Goal: Task Accomplishment & Management: Manage account settings

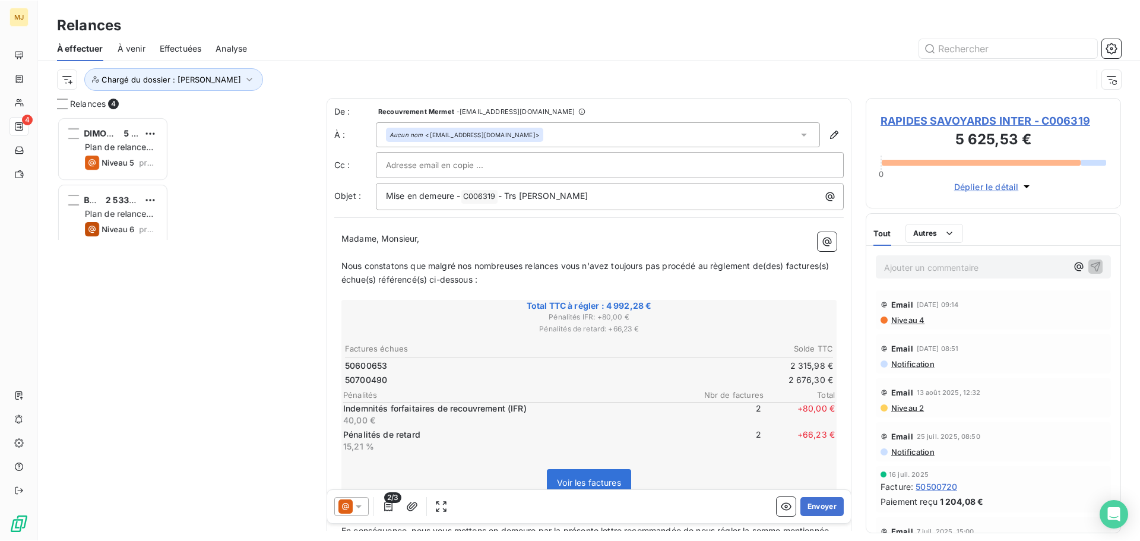
scroll to position [415, 246]
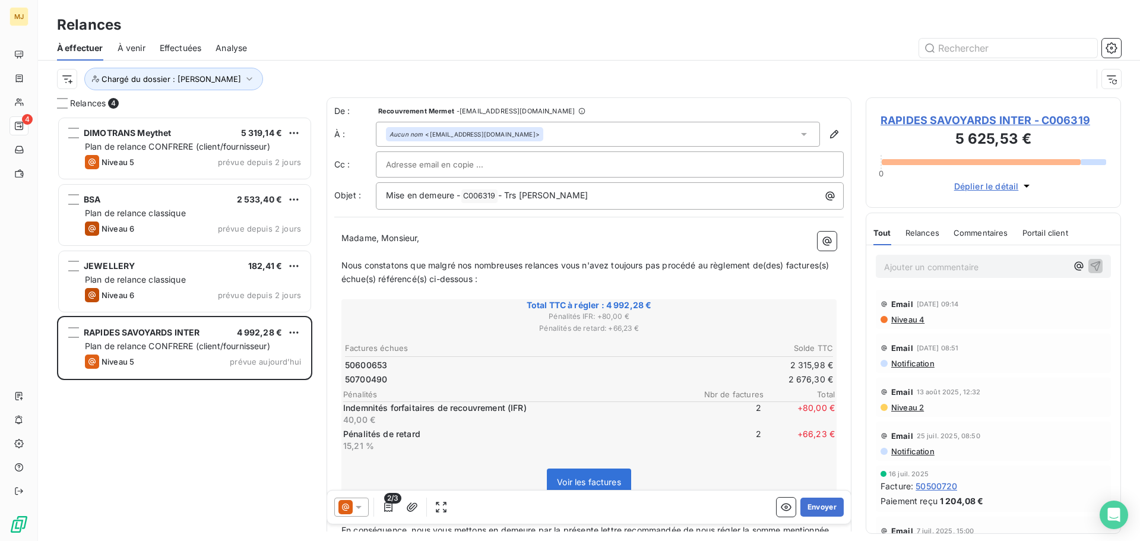
click at [564, 239] on p "Ajouter un commentaire ﻿" at bounding box center [975, 266] width 183 height 15
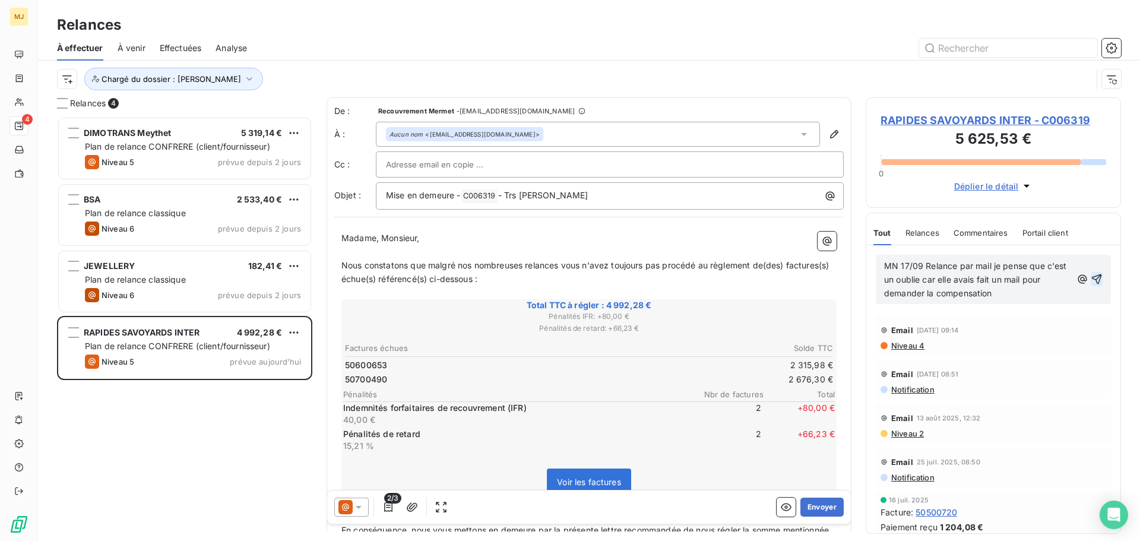
click at [564, 239] on icon "button" at bounding box center [1096, 279] width 12 height 12
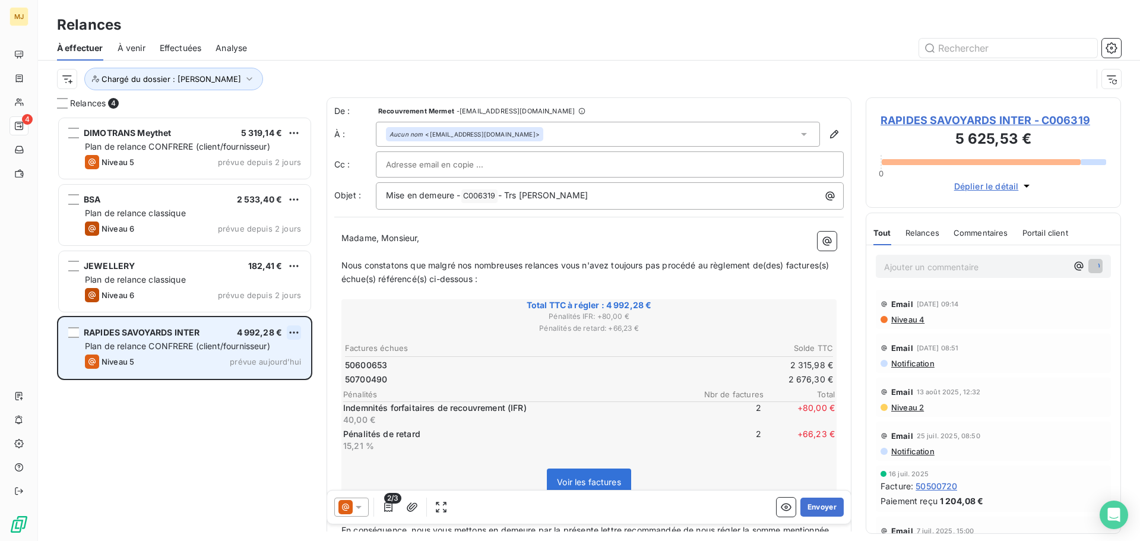
click at [295, 239] on html "MJ 4 Relances À effectuer À venir Effectuées Analyse Chargé du dossier : [PERSO…" at bounding box center [570, 270] width 1140 height 541
click at [276, 239] on div "Replanifier cette action" at bounding box center [242, 356] width 106 height 19
select select "8"
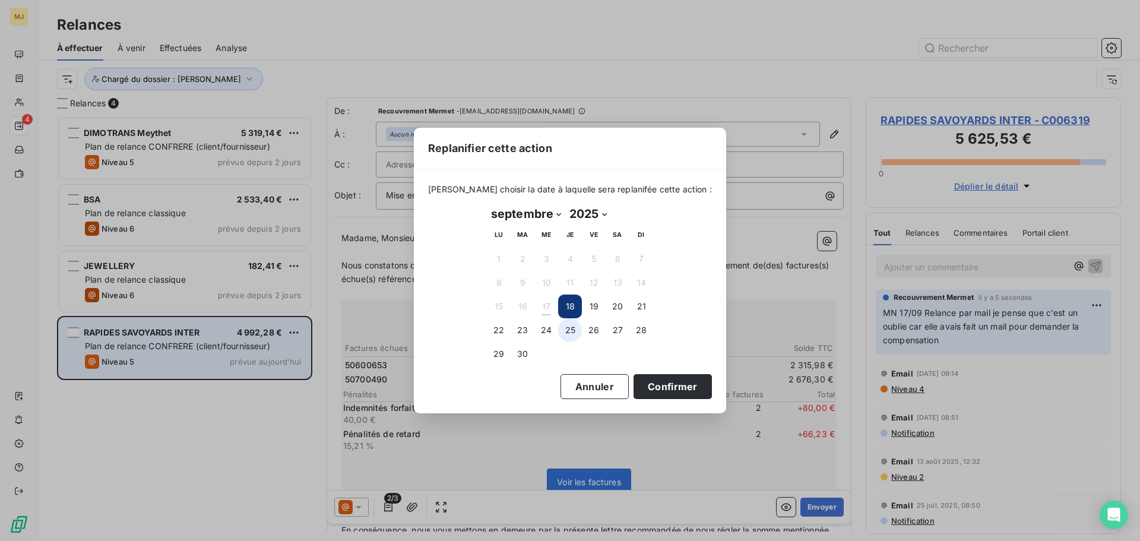
click at [564, 239] on button "25" at bounding box center [570, 330] width 24 height 24
click at [564, 239] on button "Confirmer" at bounding box center [672, 386] width 78 height 25
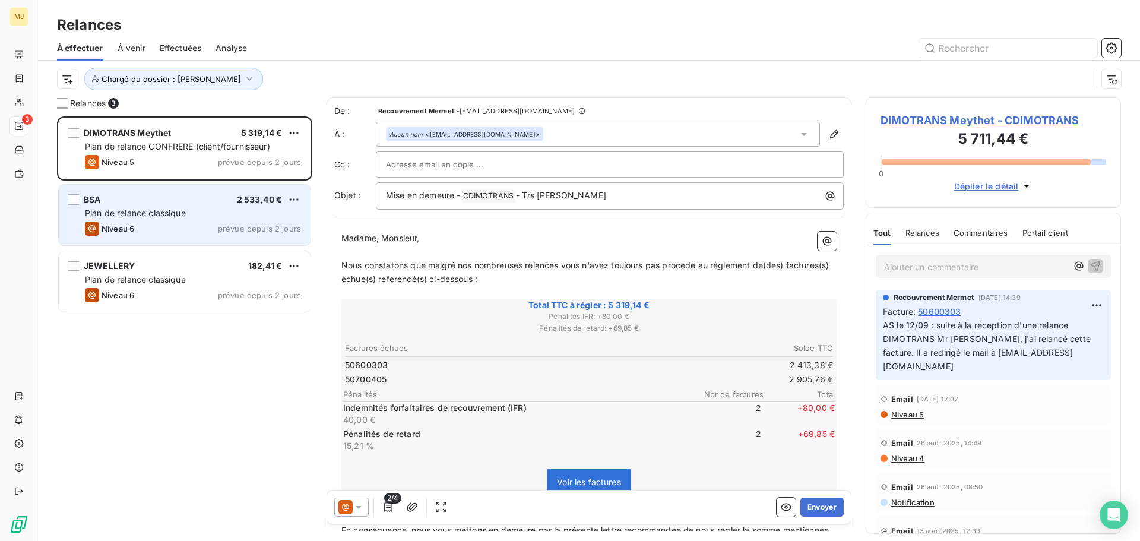
click at [207, 202] on div "BSA 2 533,40 €" at bounding box center [193, 199] width 216 height 11
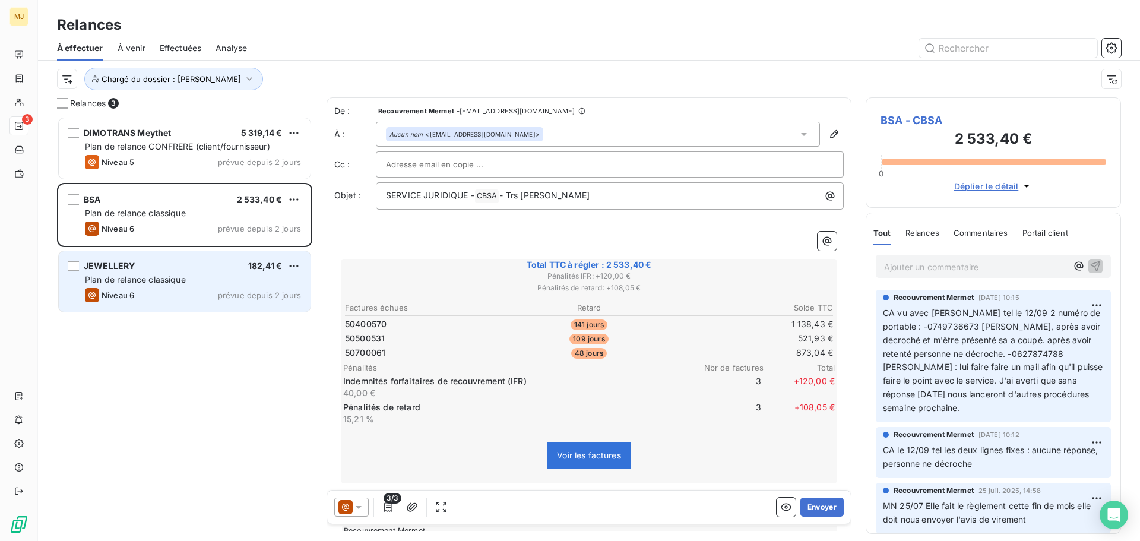
click at [220, 239] on div "JEWELLERY 182,41 €" at bounding box center [193, 266] width 216 height 11
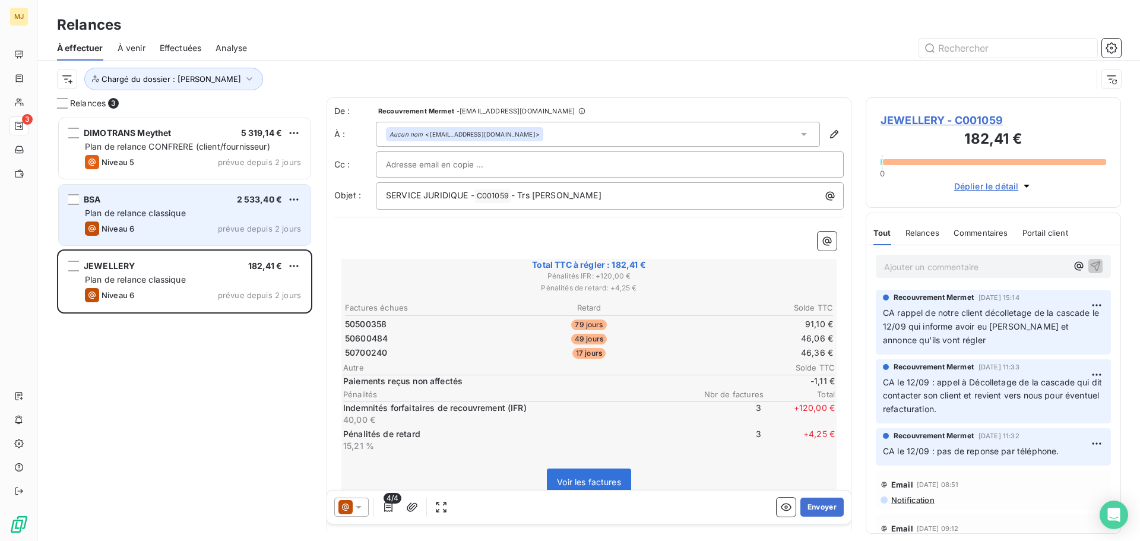
click at [220, 195] on div "BSA 2 533,40 €" at bounding box center [193, 199] width 216 height 11
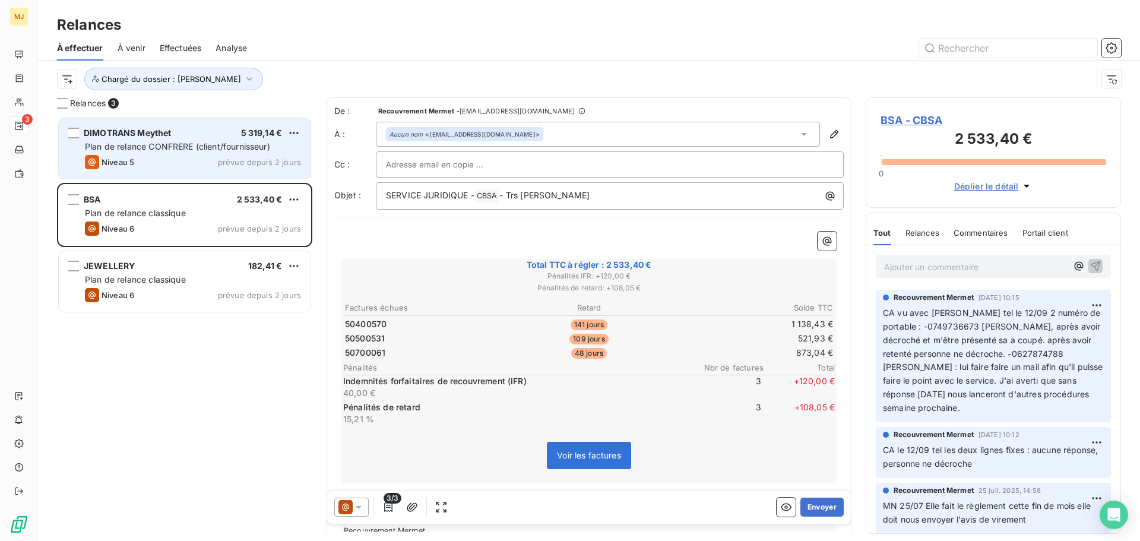
click at [231, 125] on div "DIMOTRANS Meythet 5 319,14 € Plan de relance CONFRERE (client/fournisseur) Nive…" at bounding box center [185, 148] width 252 height 61
